Goal: Transaction & Acquisition: Purchase product/service

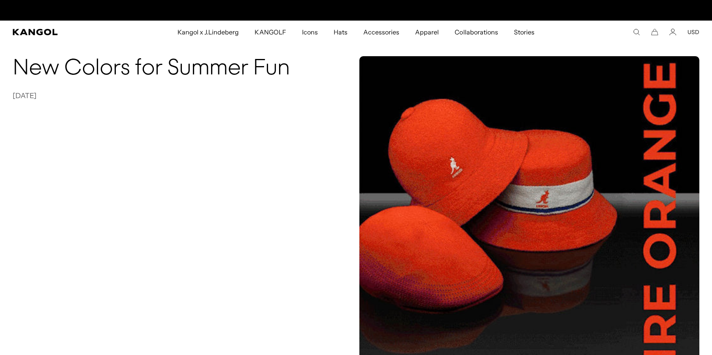
scroll to position [0, 163]
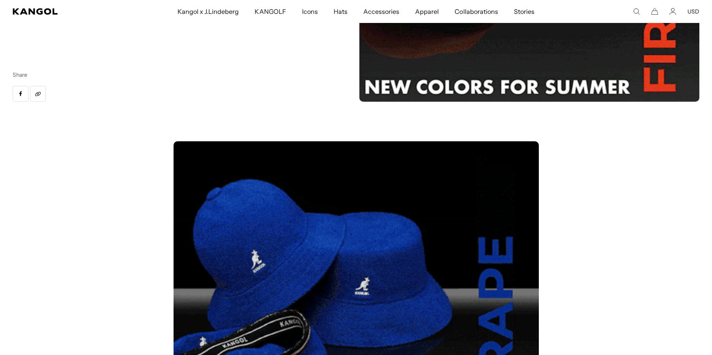
scroll to position [0, 163]
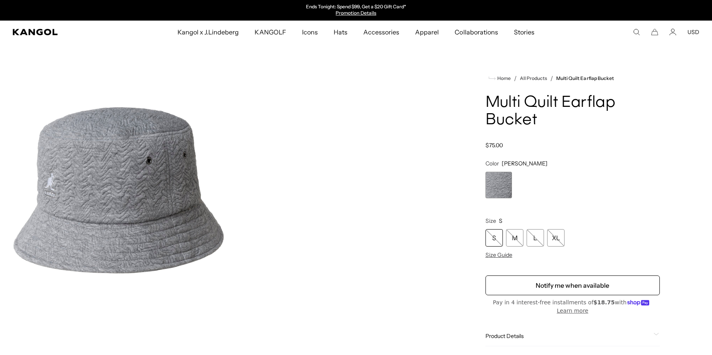
click at [128, 183] on img "Gallery Viewer" at bounding box center [119, 190] width 212 height 265
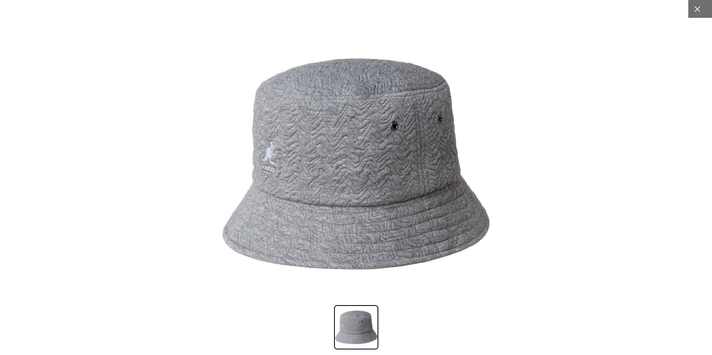
click at [698, 13] on div at bounding box center [697, 9] width 18 height 18
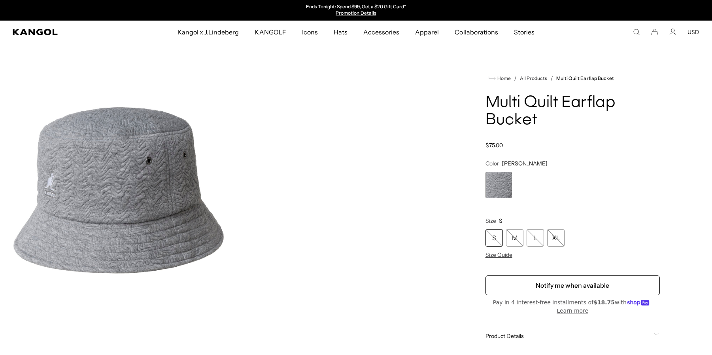
click at [140, 187] on img "Gallery Viewer" at bounding box center [119, 190] width 212 height 265
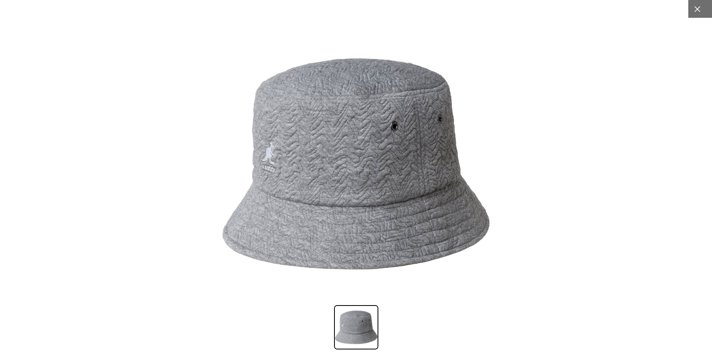
click at [700, 13] on div at bounding box center [697, 9] width 18 height 18
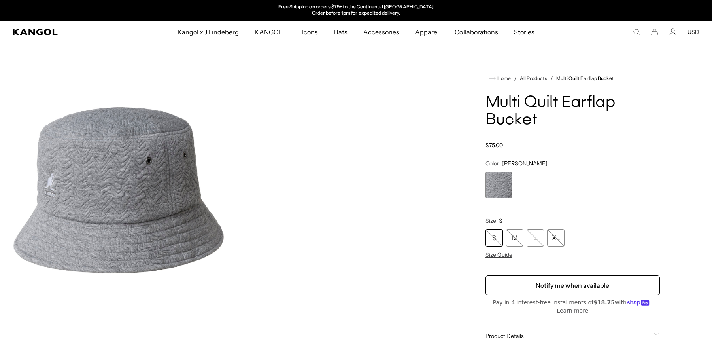
click at [168, 211] on img "Gallery Viewer" at bounding box center [119, 190] width 212 height 265
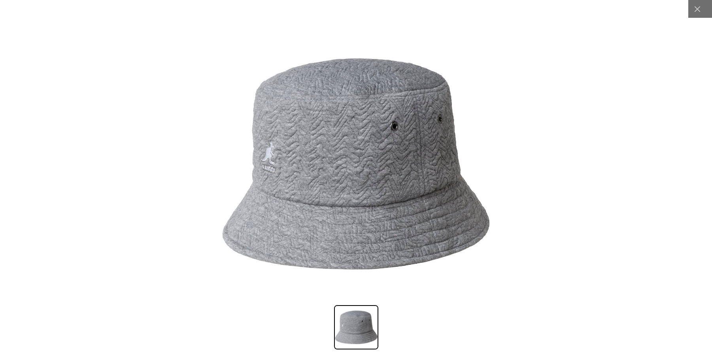
click at [300, 187] on img at bounding box center [355, 163] width 269 height 269
click at [695, 13] on div at bounding box center [697, 9] width 18 height 18
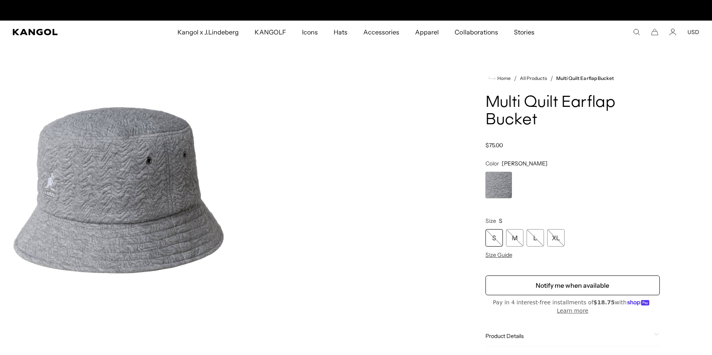
scroll to position [0, 0]
click at [162, 194] on img "Gallery Viewer" at bounding box center [119, 190] width 212 height 265
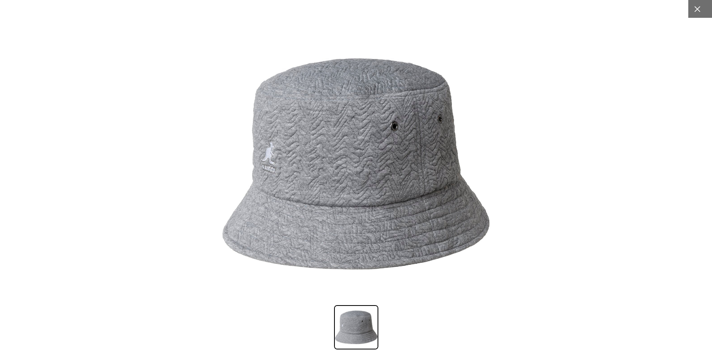
click at [699, 10] on icon at bounding box center [697, 9] width 6 height 6
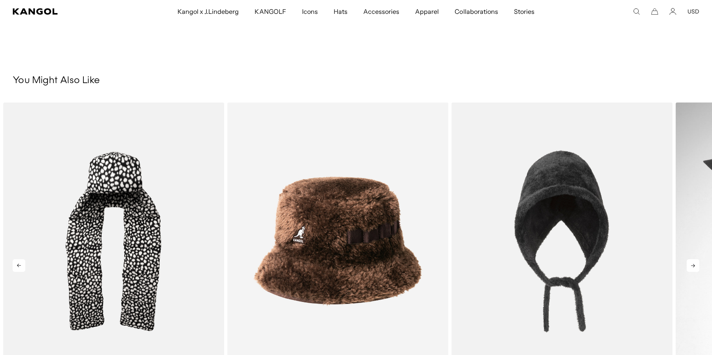
scroll to position [0, 163]
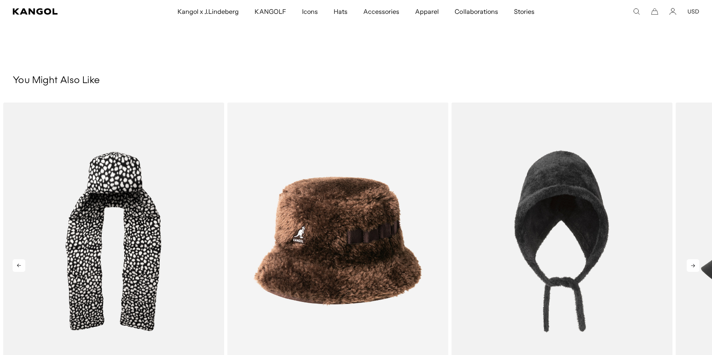
click at [690, 264] on icon at bounding box center [693, 265] width 13 height 13
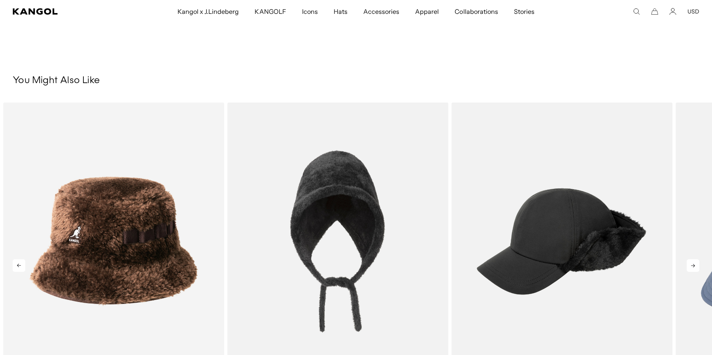
click at [691, 264] on icon at bounding box center [693, 265] width 13 height 13
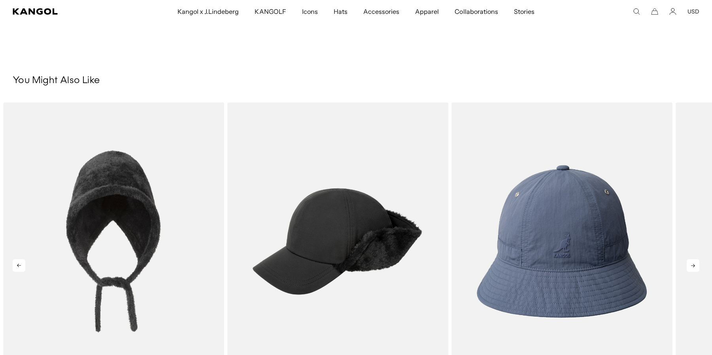
click at [691, 264] on icon at bounding box center [693, 265] width 13 height 13
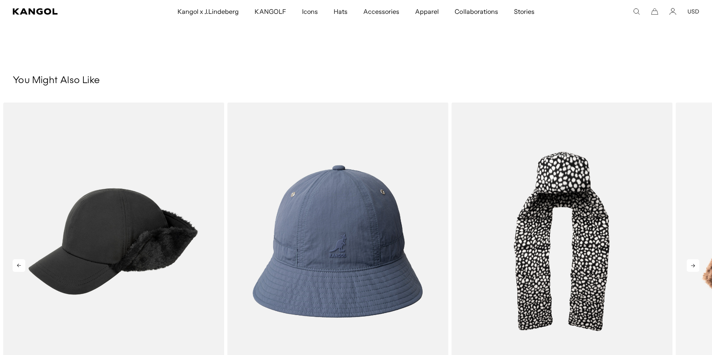
click at [691, 264] on icon at bounding box center [693, 265] width 13 height 13
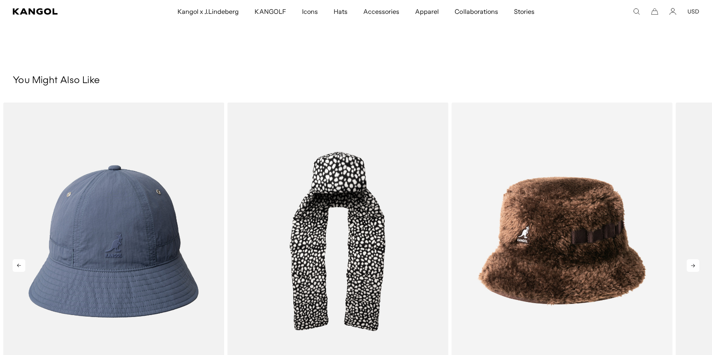
click at [691, 264] on icon at bounding box center [693, 265] width 13 height 13
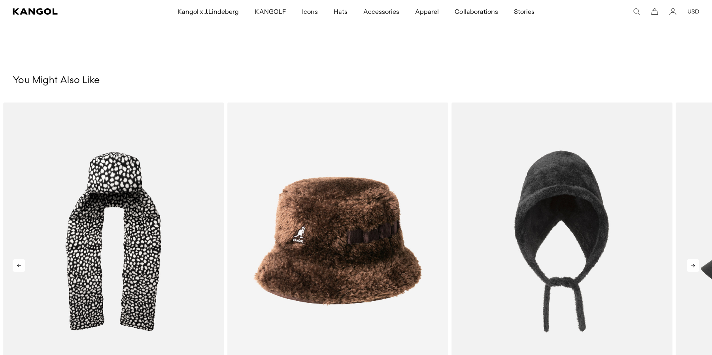
scroll to position [0, 0]
click at [691, 264] on icon at bounding box center [693, 265] width 13 height 13
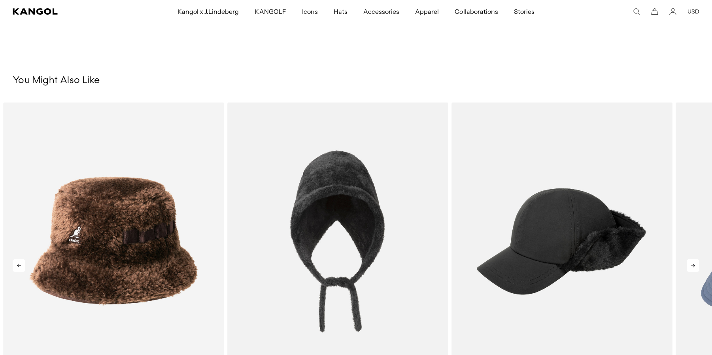
click at [691, 264] on icon at bounding box center [693, 265] width 13 height 13
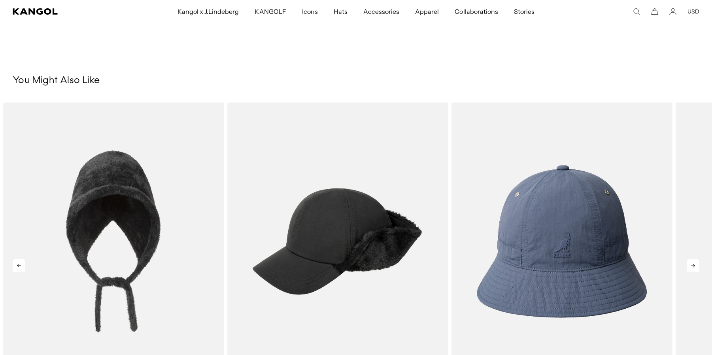
click at [691, 264] on icon at bounding box center [693, 265] width 13 height 13
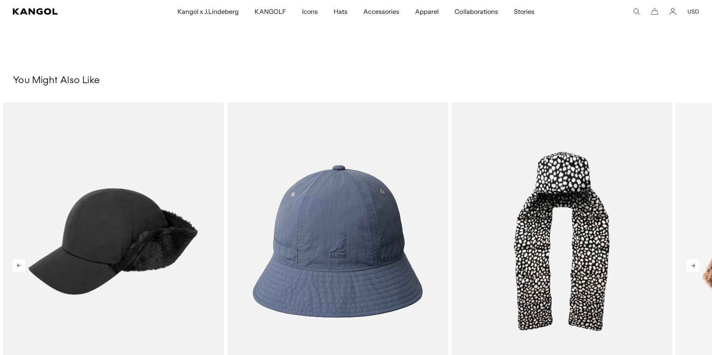
click at [691, 264] on icon at bounding box center [693, 265] width 13 height 13
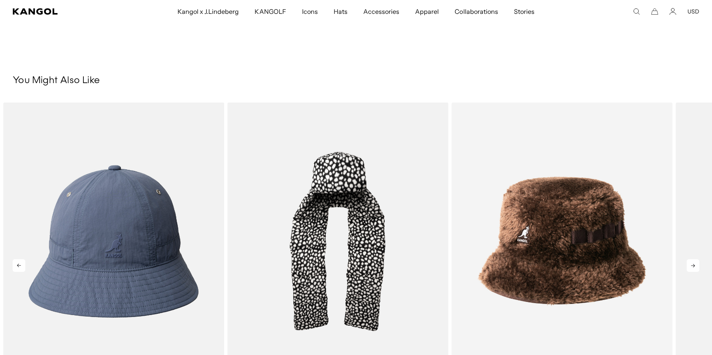
click at [691, 264] on icon at bounding box center [693, 265] width 13 height 13
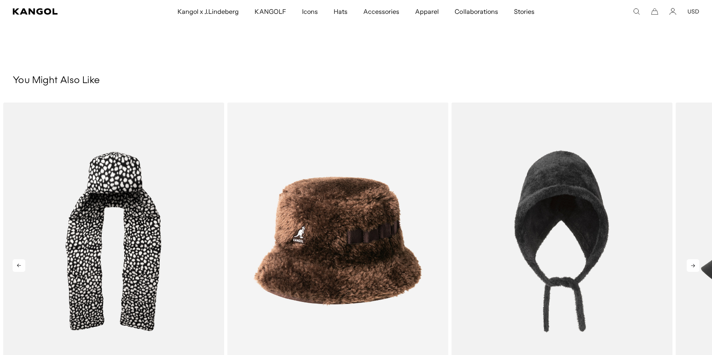
click at [691, 264] on icon at bounding box center [693, 265] width 13 height 13
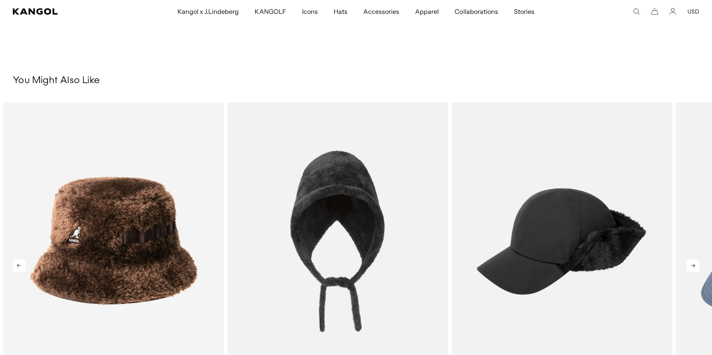
click at [691, 264] on icon at bounding box center [693, 265] width 13 height 13
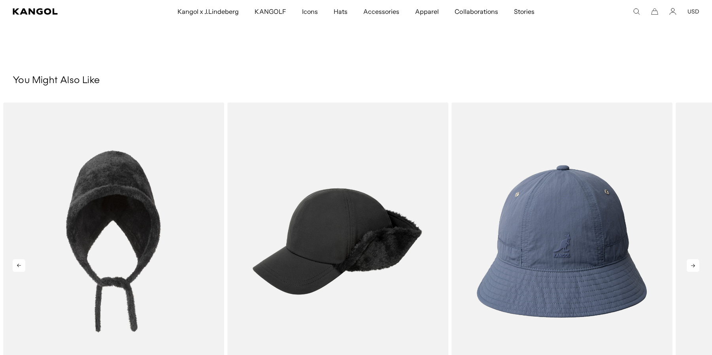
click at [691, 264] on icon at bounding box center [693, 265] width 13 height 13
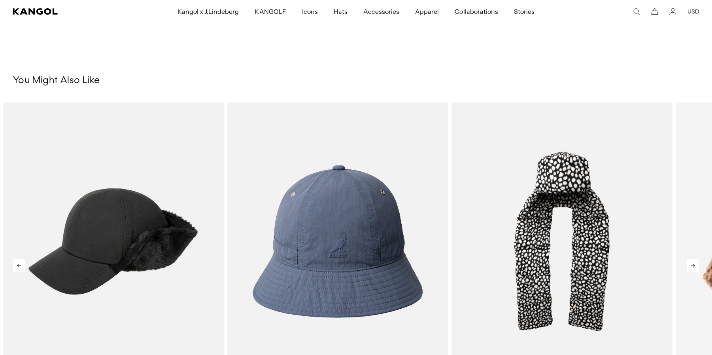
scroll to position [0, 163]
click at [691, 264] on icon at bounding box center [693, 265] width 13 height 13
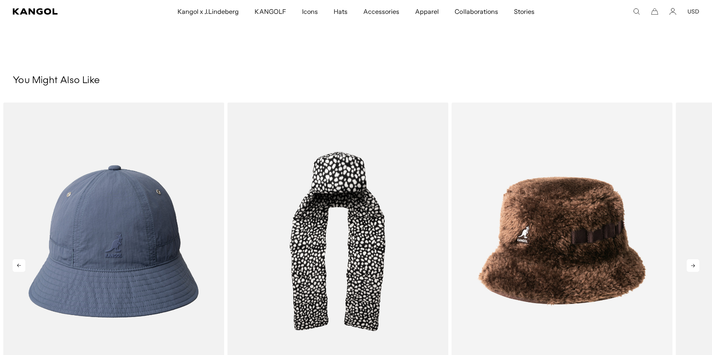
click at [691, 264] on icon at bounding box center [693, 265] width 13 height 13
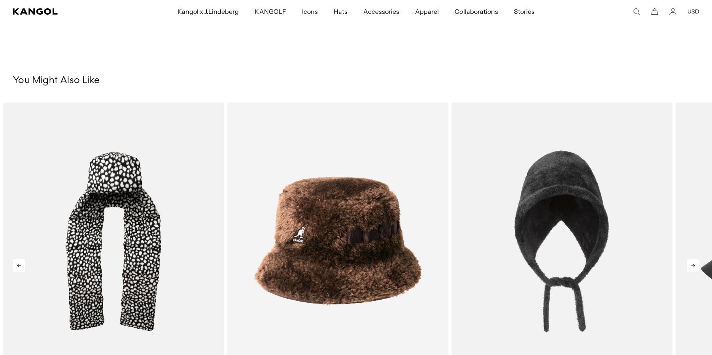
click at [691, 264] on icon at bounding box center [693, 265] width 13 height 13
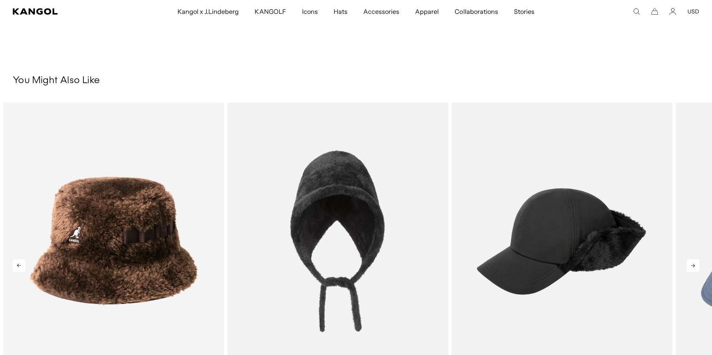
click at [691, 264] on icon at bounding box center [693, 265] width 13 height 13
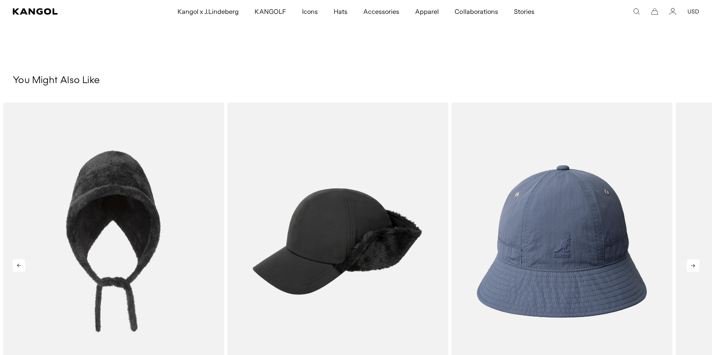
click at [691, 264] on icon at bounding box center [693, 265] width 13 height 13
click at [692, 264] on icon at bounding box center [693, 265] width 13 height 13
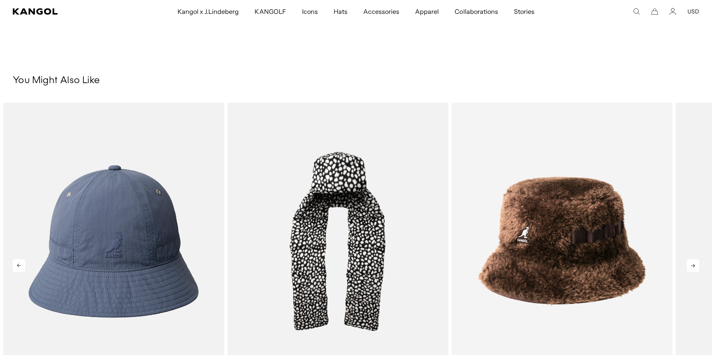
click at [692, 264] on icon at bounding box center [693, 265] width 13 height 13
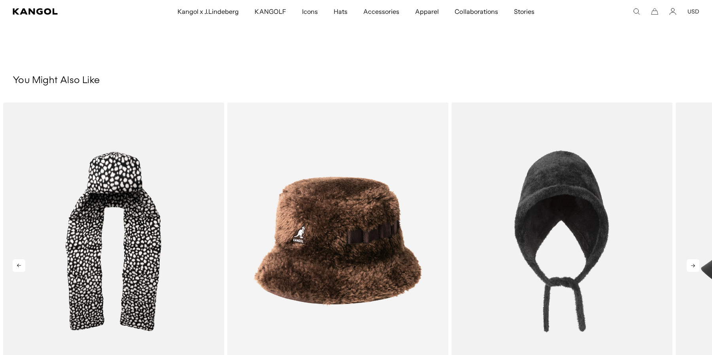
click at [692, 264] on icon at bounding box center [693, 265] width 13 height 13
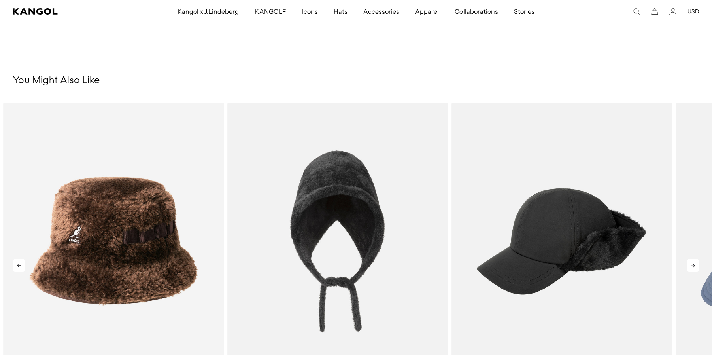
click at [692, 264] on icon at bounding box center [693, 265] width 13 height 13
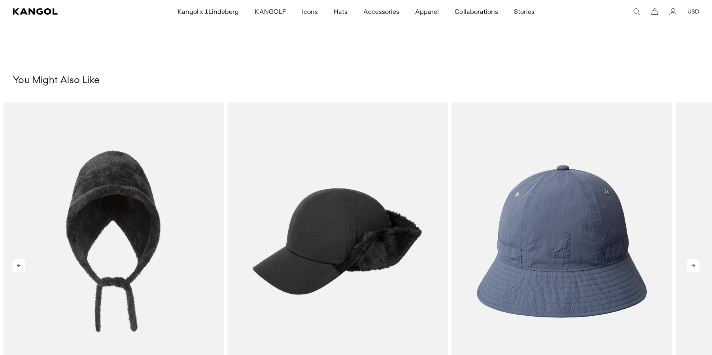
click at [692, 264] on icon at bounding box center [693, 265] width 13 height 13
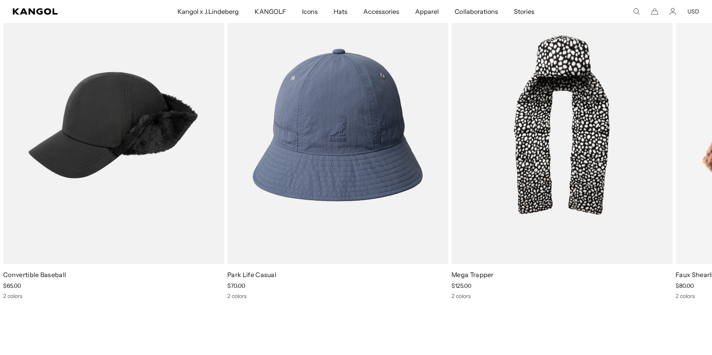
scroll to position [0, 0]
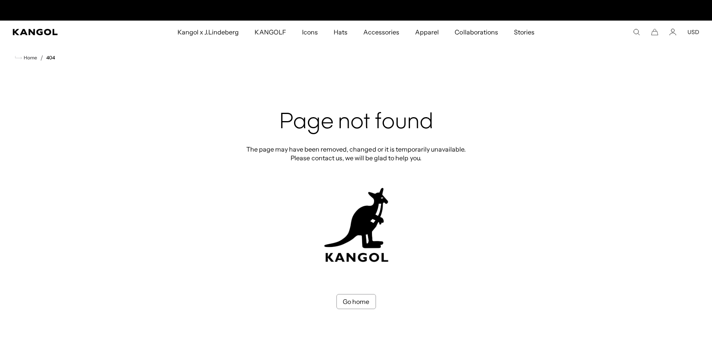
scroll to position [0, 163]
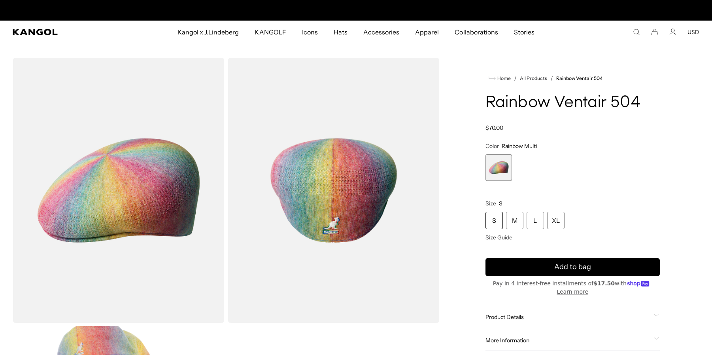
scroll to position [0, 163]
click at [502, 167] on span "1 of 1" at bounding box center [498, 167] width 26 height 26
click at [494, 221] on div "S" at bounding box center [493, 219] width 17 height 17
click at [513, 219] on div "M" at bounding box center [514, 219] width 17 height 17
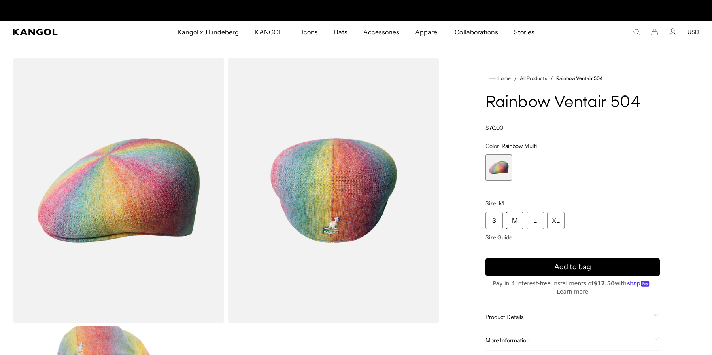
scroll to position [0, 163]
click at [536, 217] on div "L" at bounding box center [535, 219] width 17 height 17
click at [560, 217] on div "XL" at bounding box center [555, 219] width 17 height 17
click at [497, 221] on div "S" at bounding box center [493, 219] width 17 height 17
click at [512, 219] on div "M" at bounding box center [514, 219] width 17 height 17
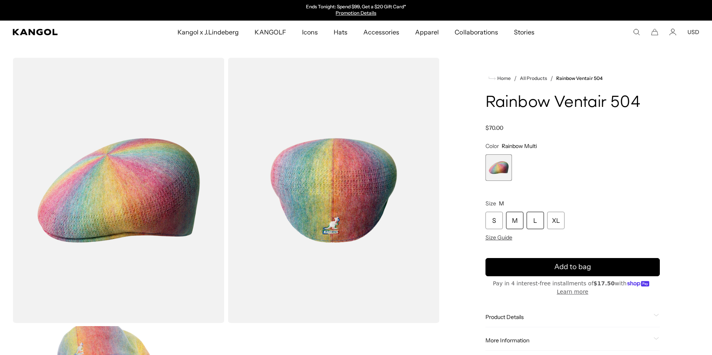
click at [540, 218] on div "L" at bounding box center [535, 219] width 17 height 17
click at [556, 219] on div "XL" at bounding box center [555, 219] width 17 height 17
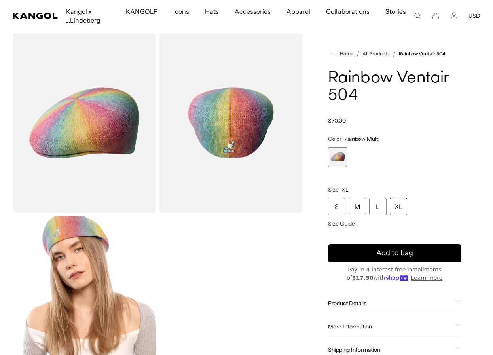
scroll to position [0, 163]
click at [268, 280] on div "Gallery Viewer" at bounding box center [158, 213] width 290 height 361
